Goal: Transaction & Acquisition: Download file/media

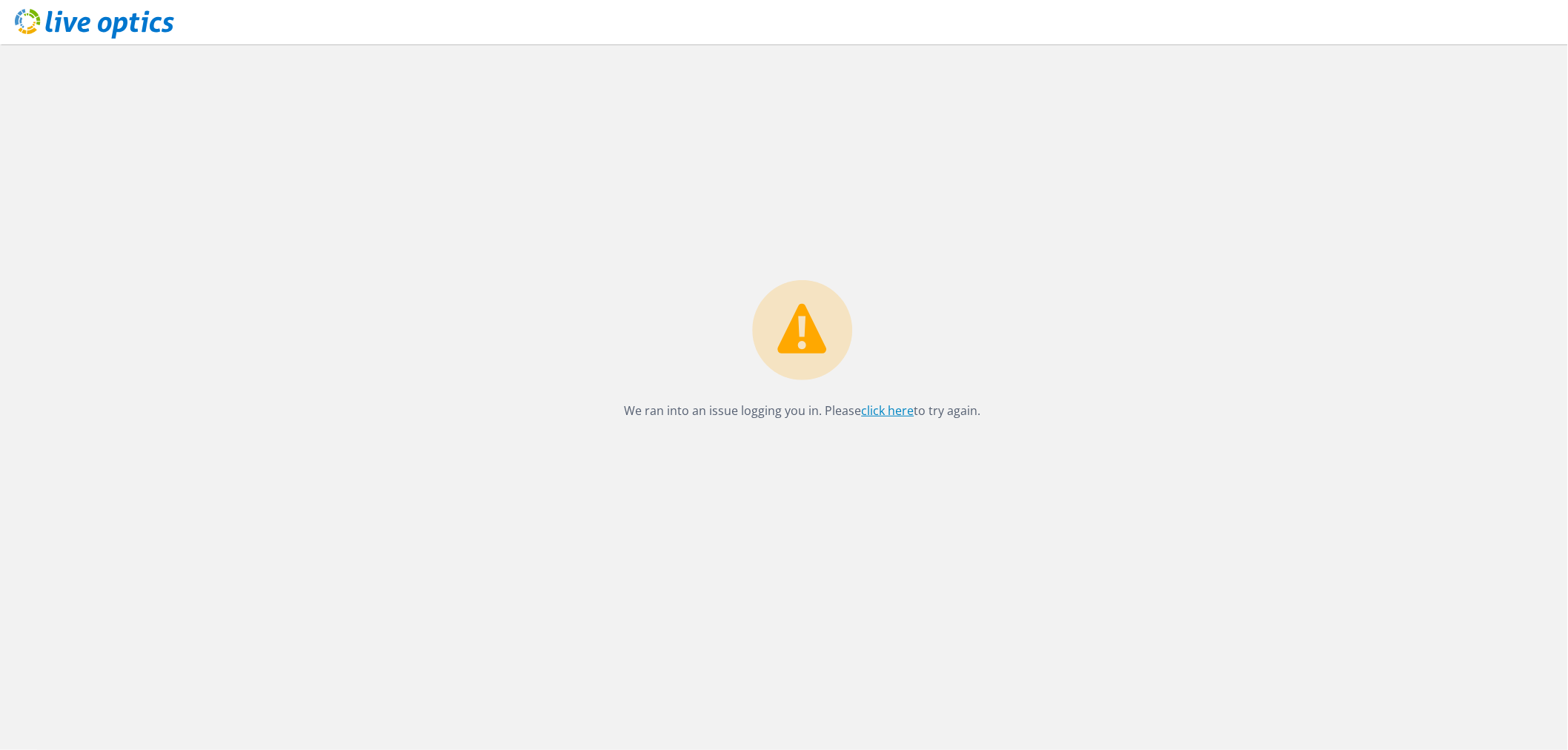
click at [890, 408] on link "click here" at bounding box center [888, 411] width 52 height 16
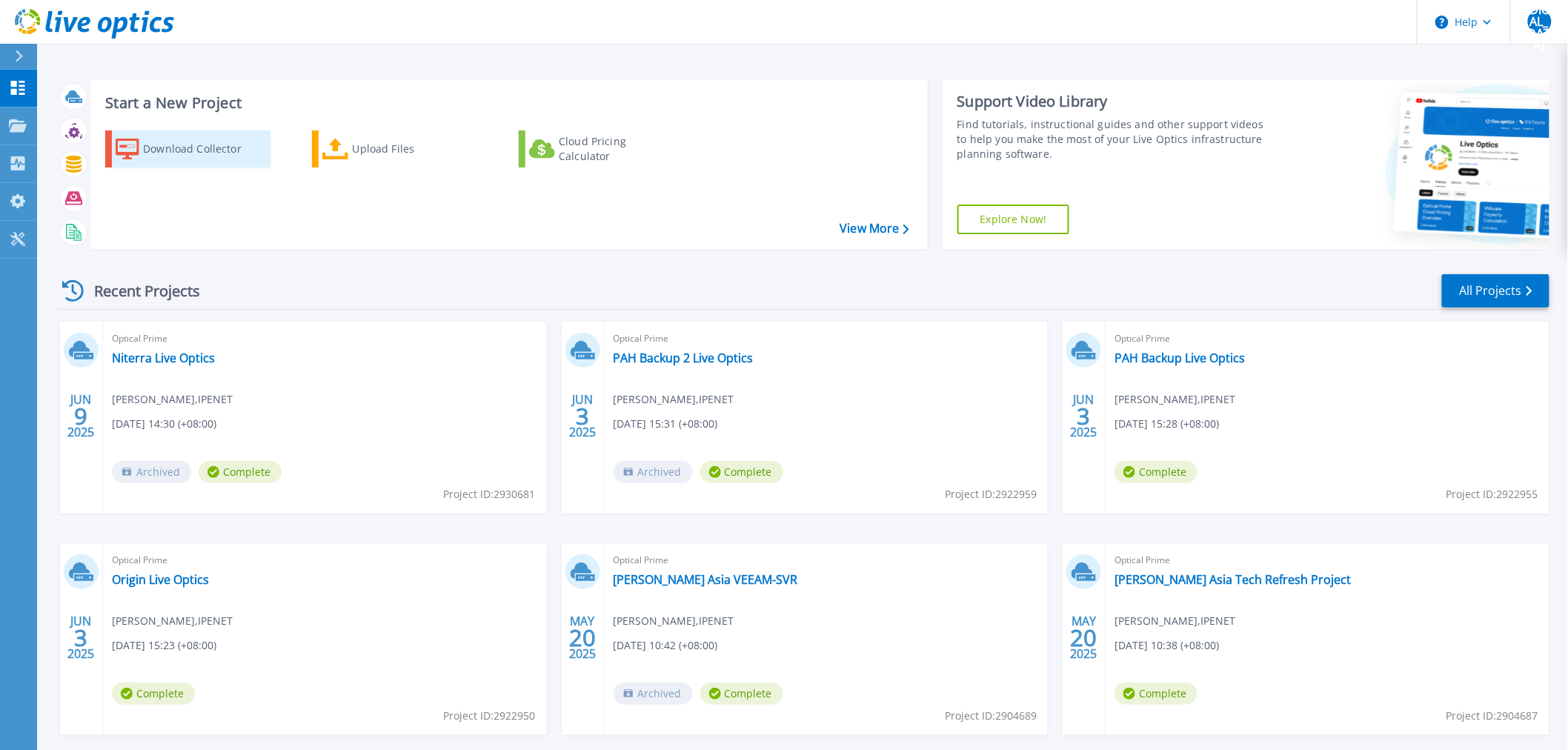
click at [181, 151] on div "Download Collector" at bounding box center [202, 149] width 119 height 30
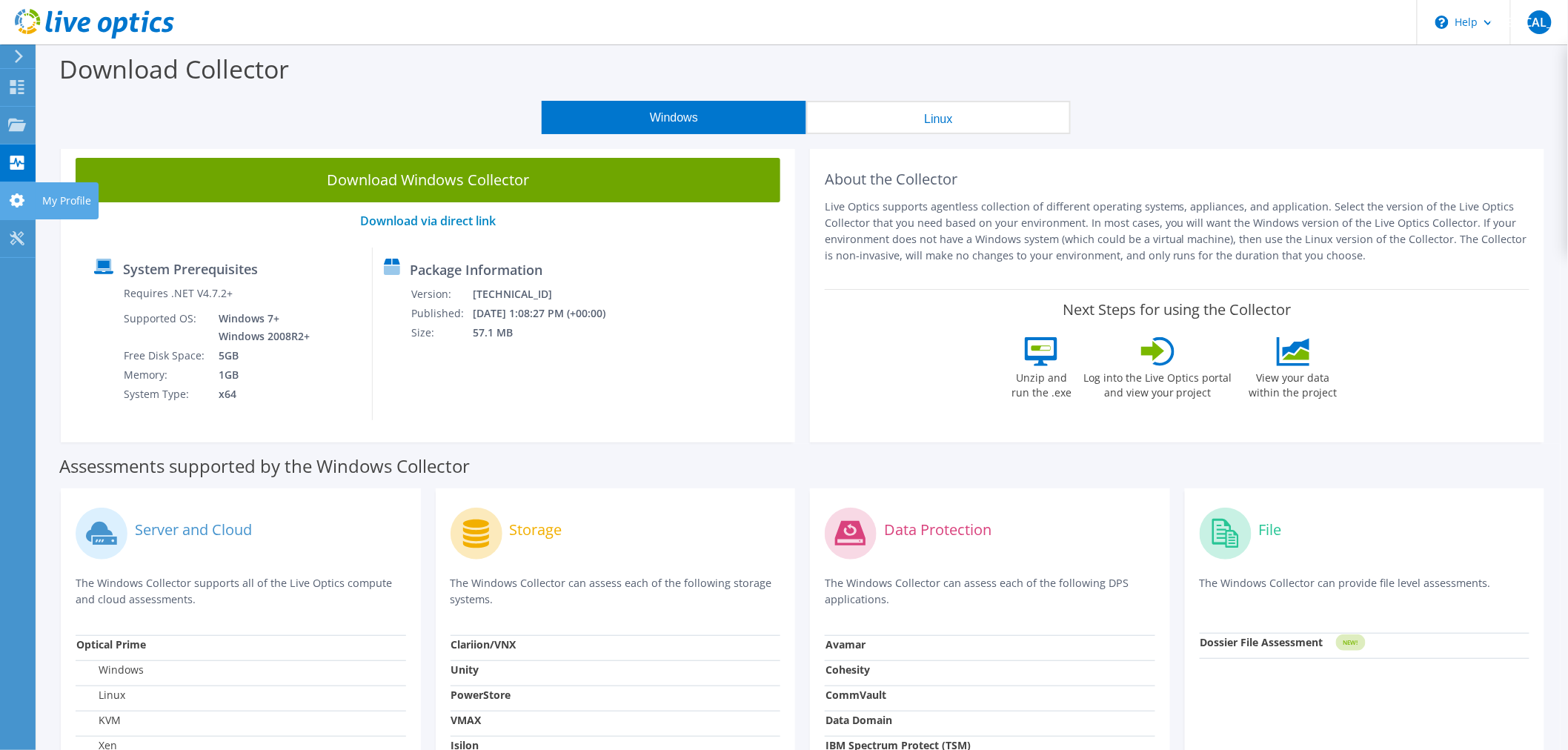
click at [20, 197] on use at bounding box center [17, 200] width 15 height 14
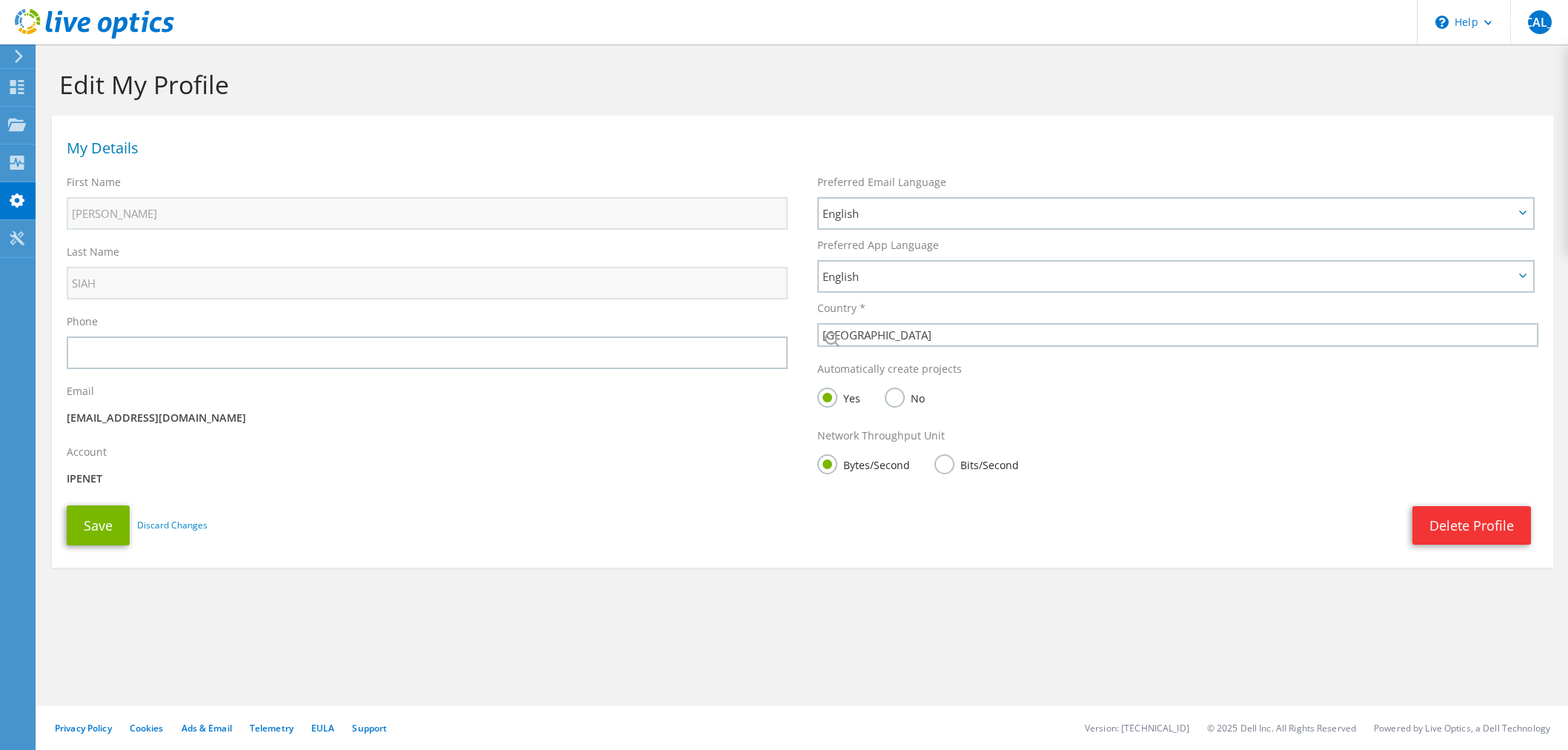
select select "152"
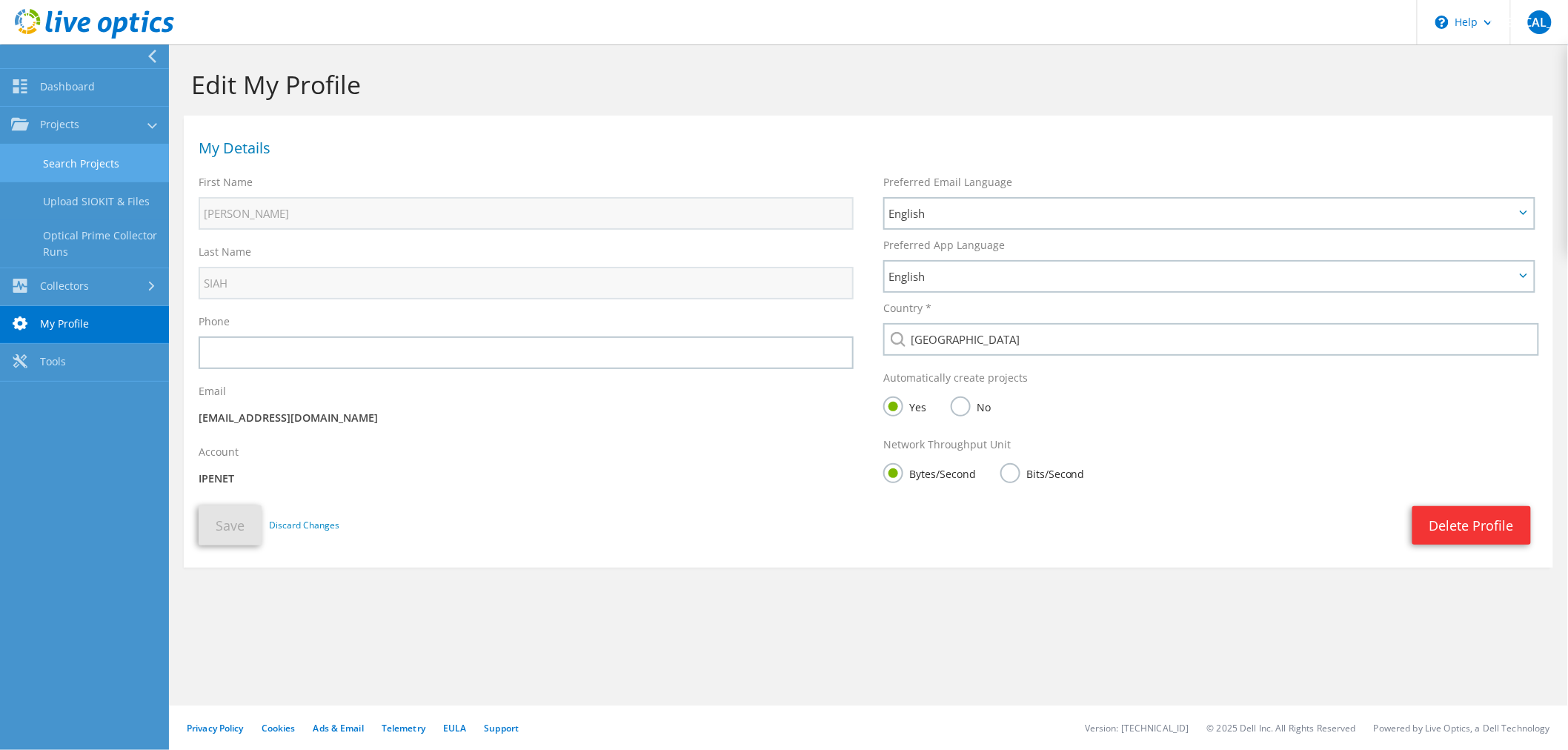
click at [123, 164] on link "Search Projects" at bounding box center [84, 163] width 169 height 38
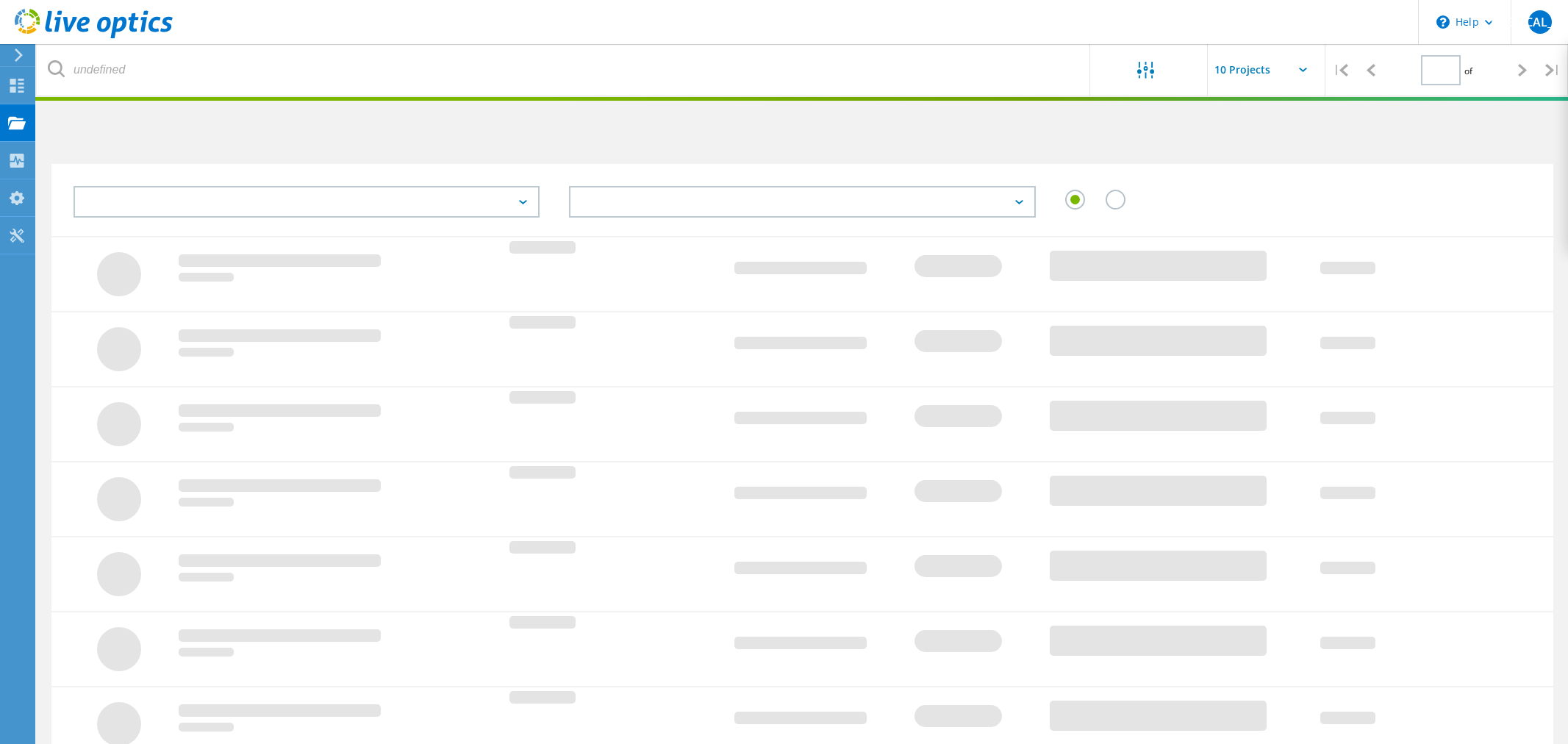
type input "1"
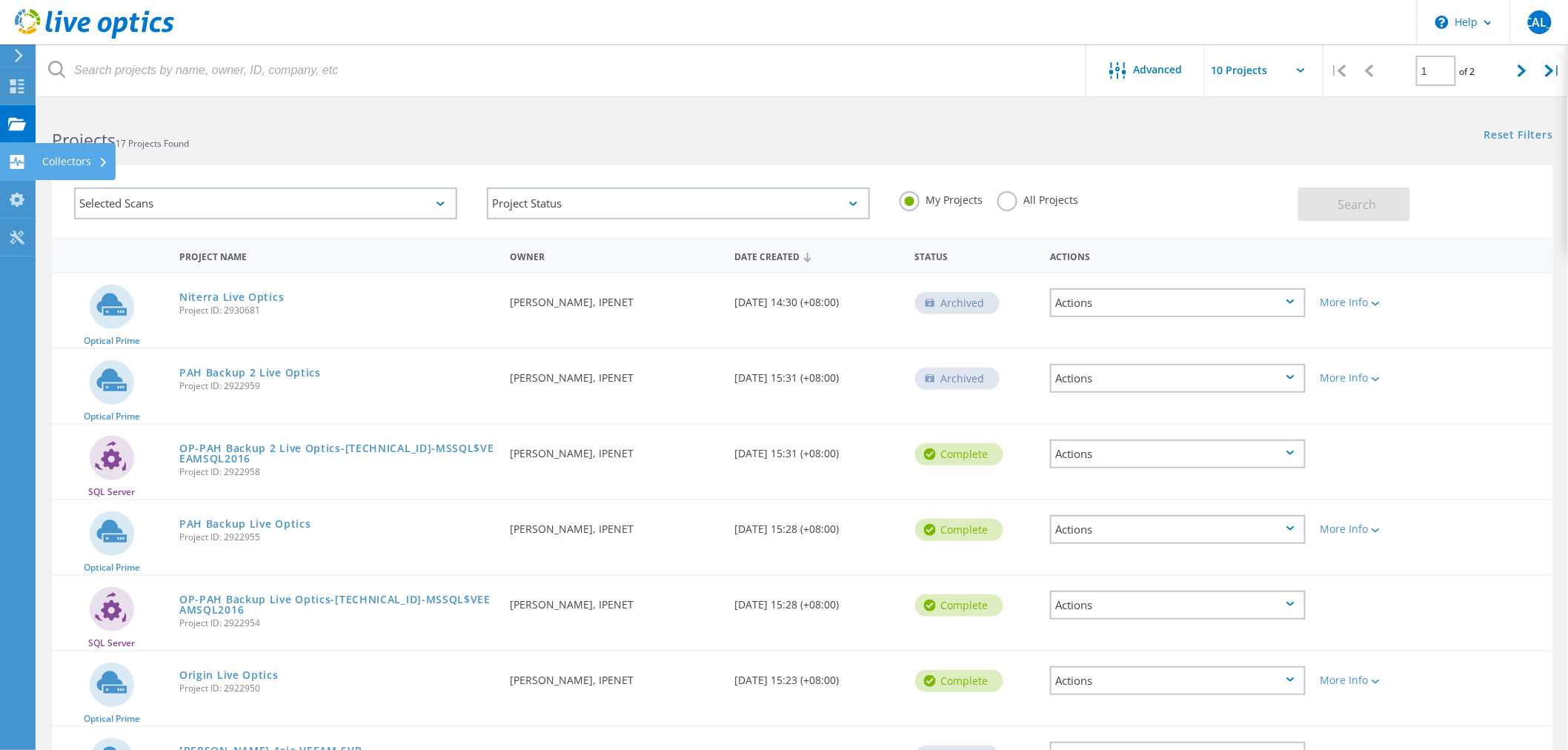
click at [67, 159] on div "Collectors" at bounding box center [75, 162] width 66 height 10
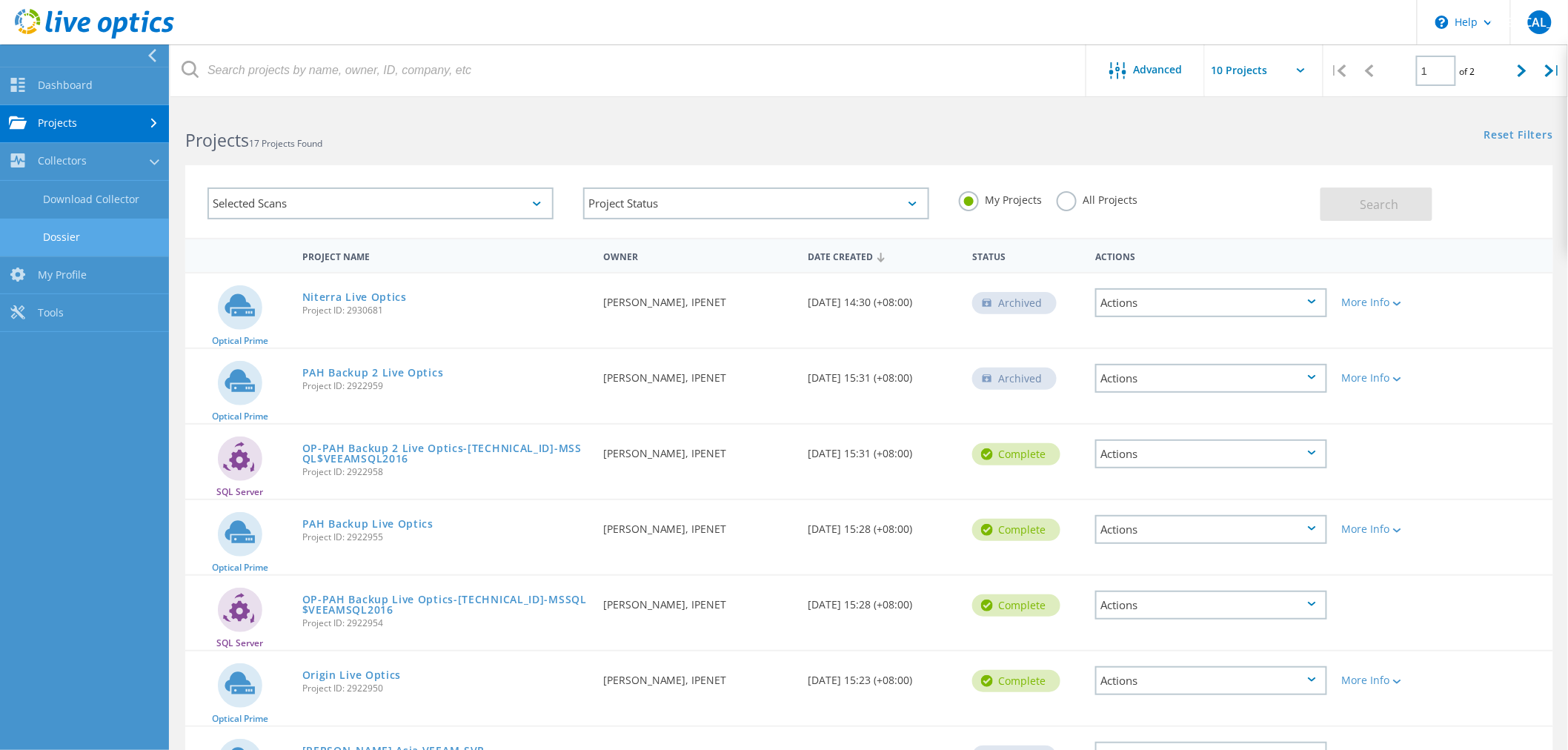
click at [107, 224] on link "Dossier" at bounding box center [84, 237] width 169 height 38
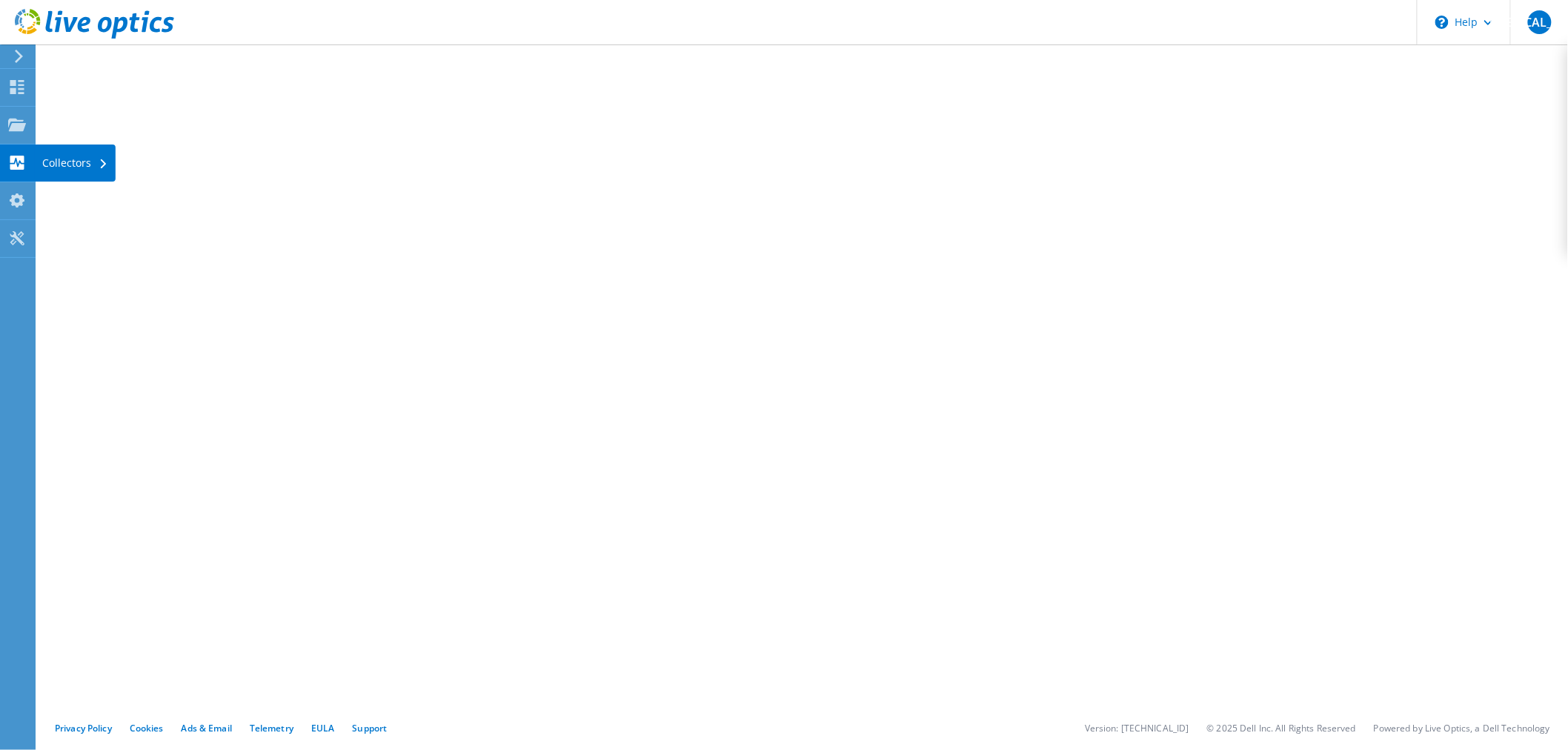
click at [61, 156] on div "Collectors" at bounding box center [76, 163] width 81 height 37
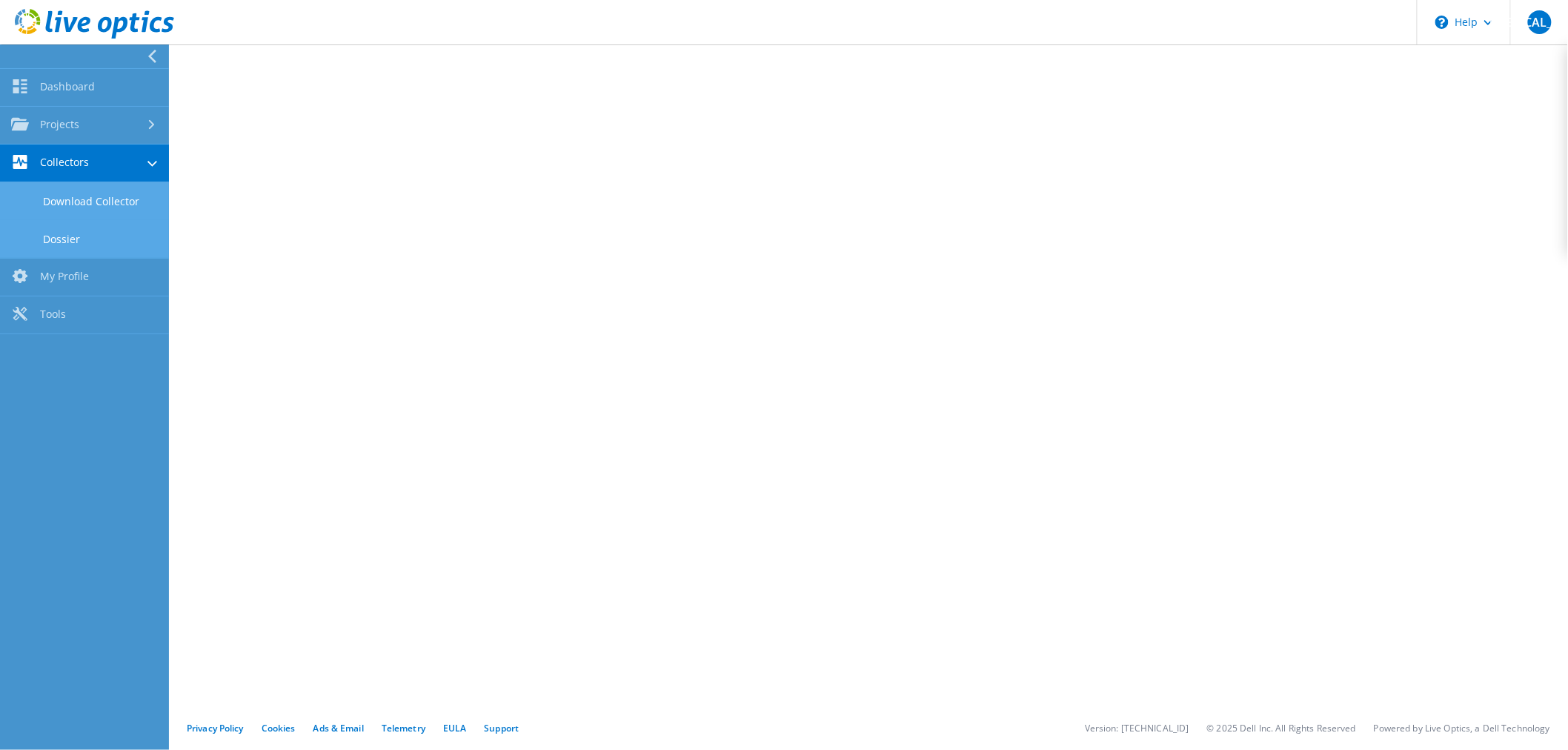
click at [120, 194] on link "Download Collector" at bounding box center [84, 201] width 169 height 38
